Goal: Task Accomplishment & Management: Manage account settings

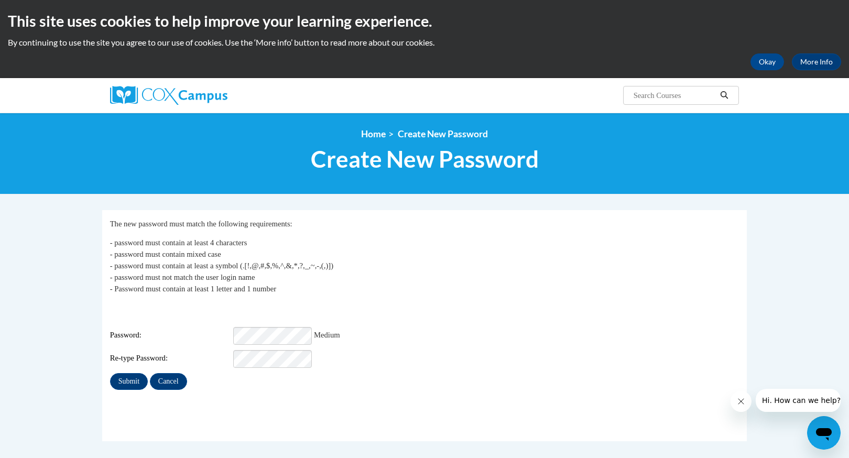
click at [129, 374] on input "Submit" at bounding box center [129, 381] width 38 height 17
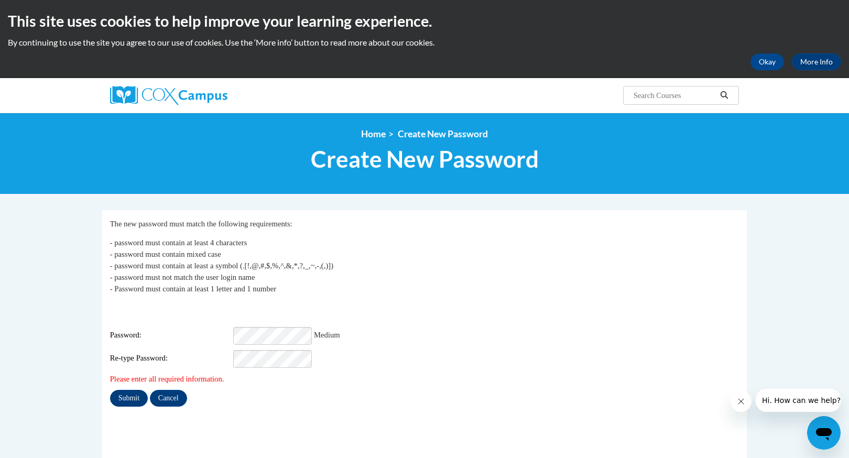
click at [129, 390] on input "Submit" at bounding box center [129, 398] width 38 height 17
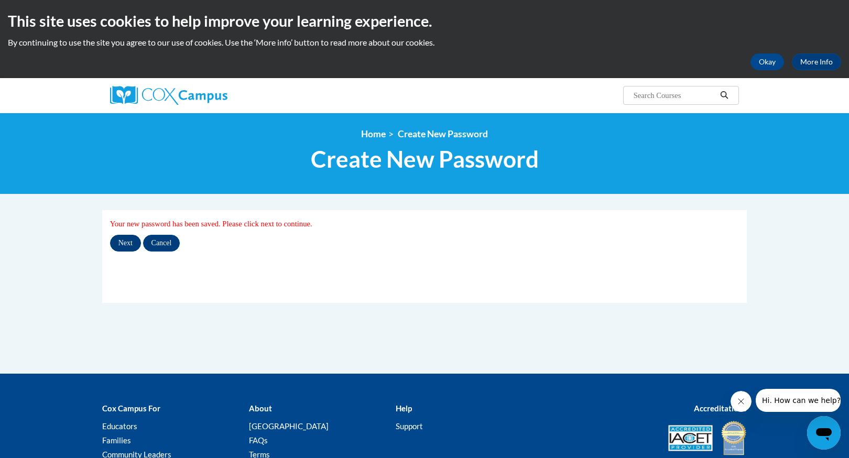
click at [122, 237] on input "Next" at bounding box center [125, 243] width 31 height 17
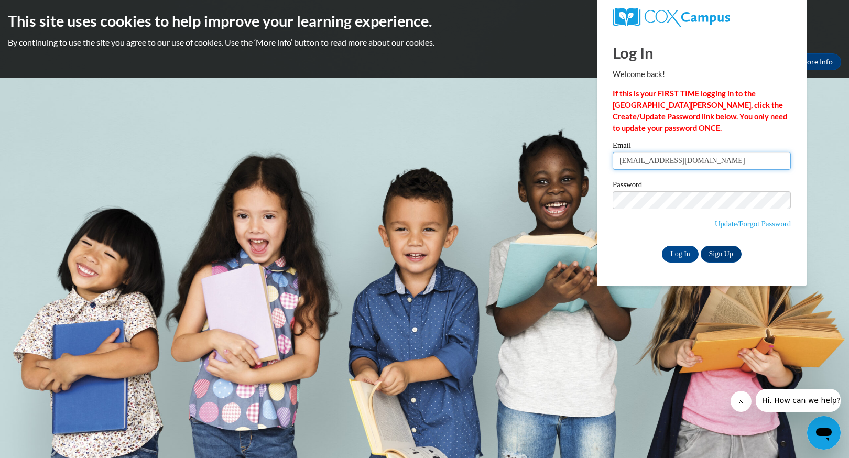
type input "[EMAIL_ADDRESS][DOMAIN_NAME]"
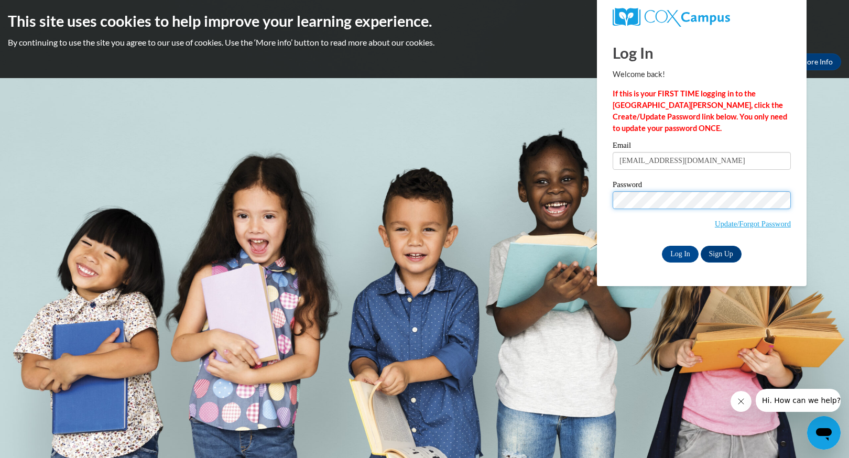
click at [679, 252] on input "Log In" at bounding box center [680, 254] width 37 height 17
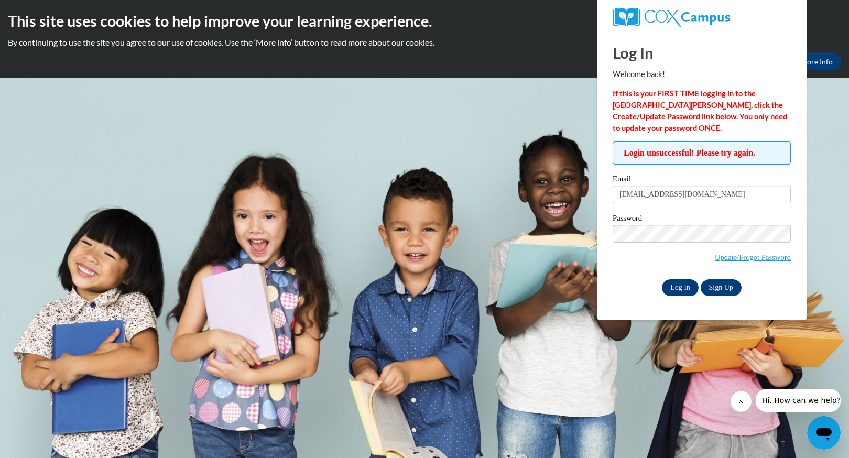
click at [683, 293] on input "Log In" at bounding box center [680, 287] width 37 height 17
click at [838, 208] on body "This site uses cookies to help improve your learning experience. By continuing …" at bounding box center [424, 229] width 849 height 458
click at [514, 142] on body "This site uses cookies to help improve your learning experience. By continuing …" at bounding box center [424, 229] width 849 height 458
click at [677, 285] on input "Log In" at bounding box center [680, 287] width 37 height 17
click at [532, 321] on body "This site uses cookies to help improve your learning experience. By continuing …" at bounding box center [424, 229] width 849 height 458
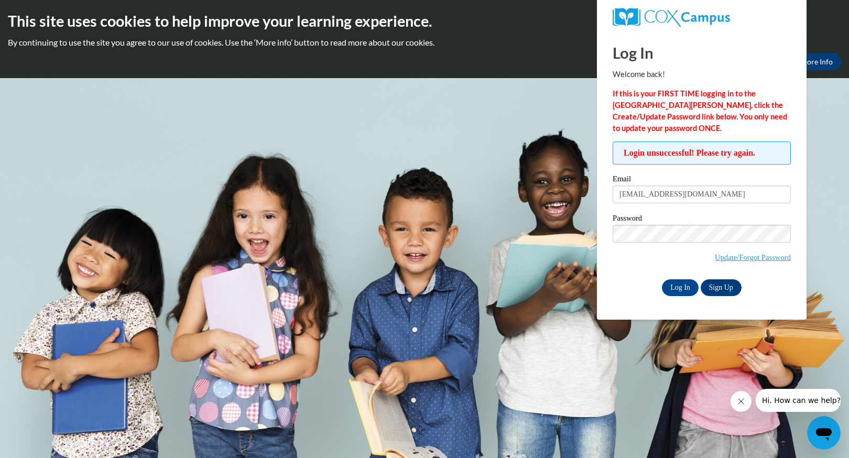
click at [569, 130] on body "This site uses cookies to help improve your learning experience. By continuing …" at bounding box center [424, 229] width 849 height 458
click at [677, 293] on input "Log In" at bounding box center [680, 287] width 37 height 17
click at [687, 286] on input "Log In" at bounding box center [680, 287] width 37 height 17
